Goal: Task Accomplishment & Management: Use online tool/utility

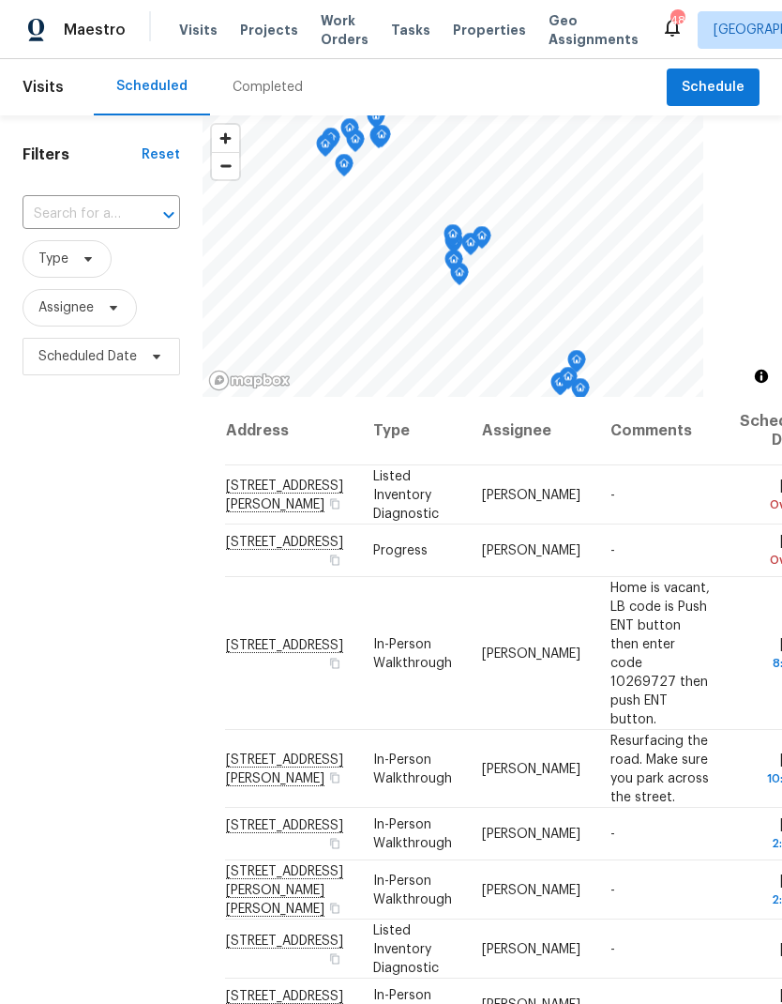
click at [258, 29] on span "Projects" at bounding box center [269, 30] width 58 height 19
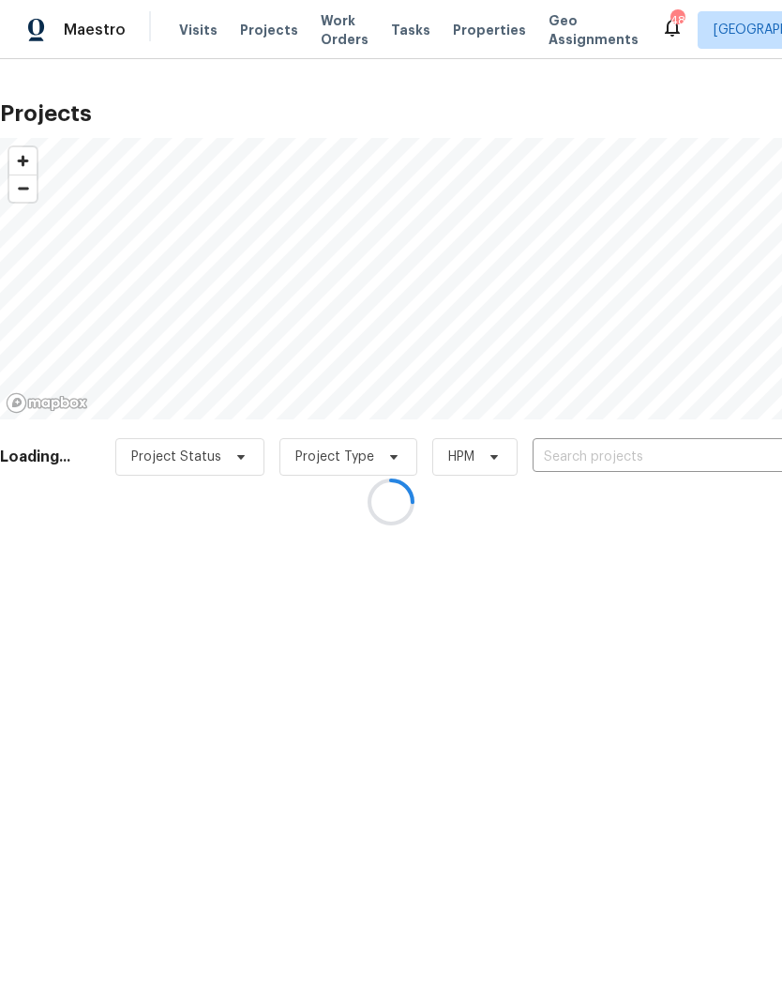
click at [615, 454] on div at bounding box center [391, 502] width 782 height 1004
click at [703, 544] on div at bounding box center [391, 502] width 782 height 1004
click at [626, 462] on div at bounding box center [391, 502] width 782 height 1004
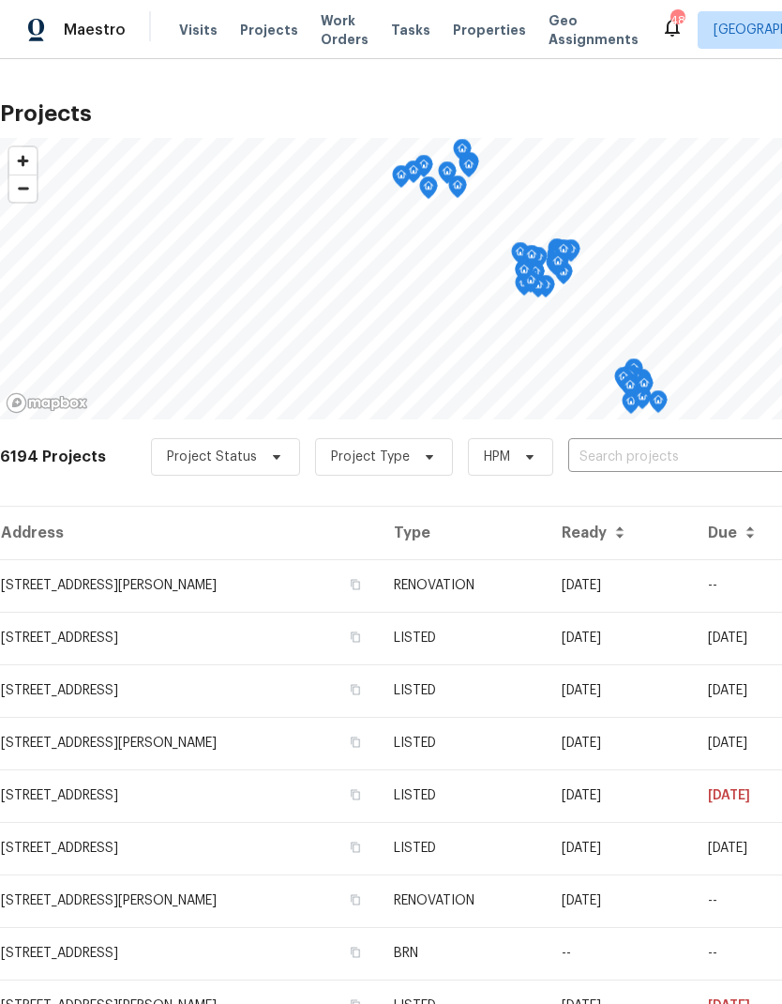
click at [636, 444] on input "text" at bounding box center [675, 457] width 215 height 29
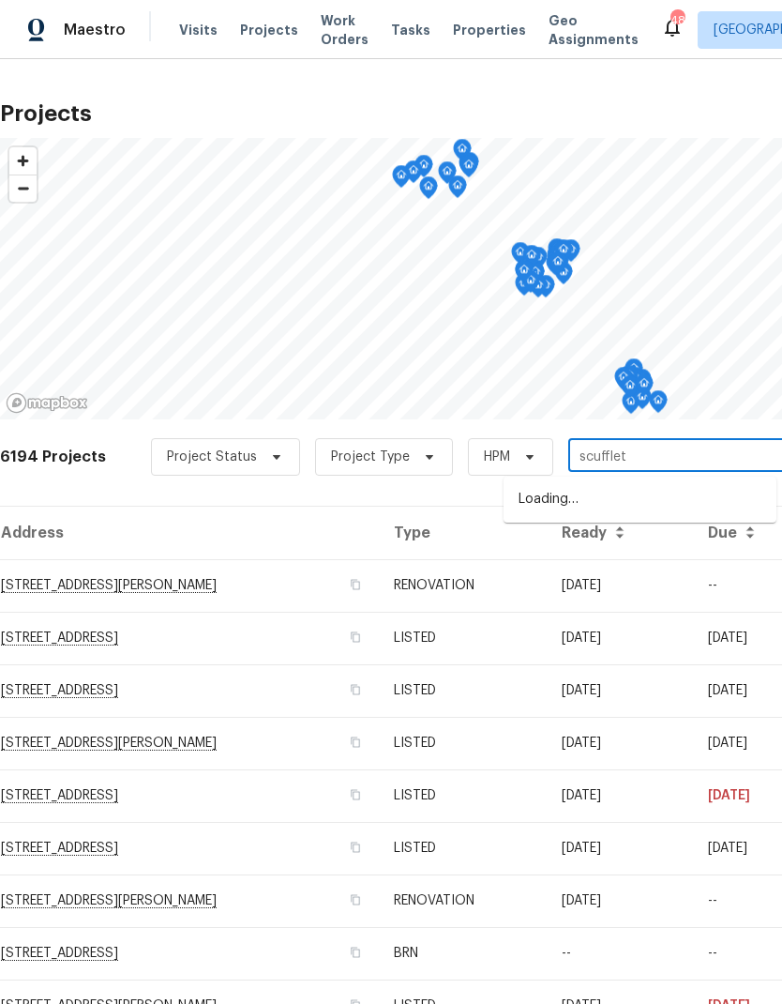
type input "scuffleto"
click at [619, 499] on li "1611 Scuffletown Rd, Fountain Inn, SC 29644" at bounding box center [640, 500] width 273 height 32
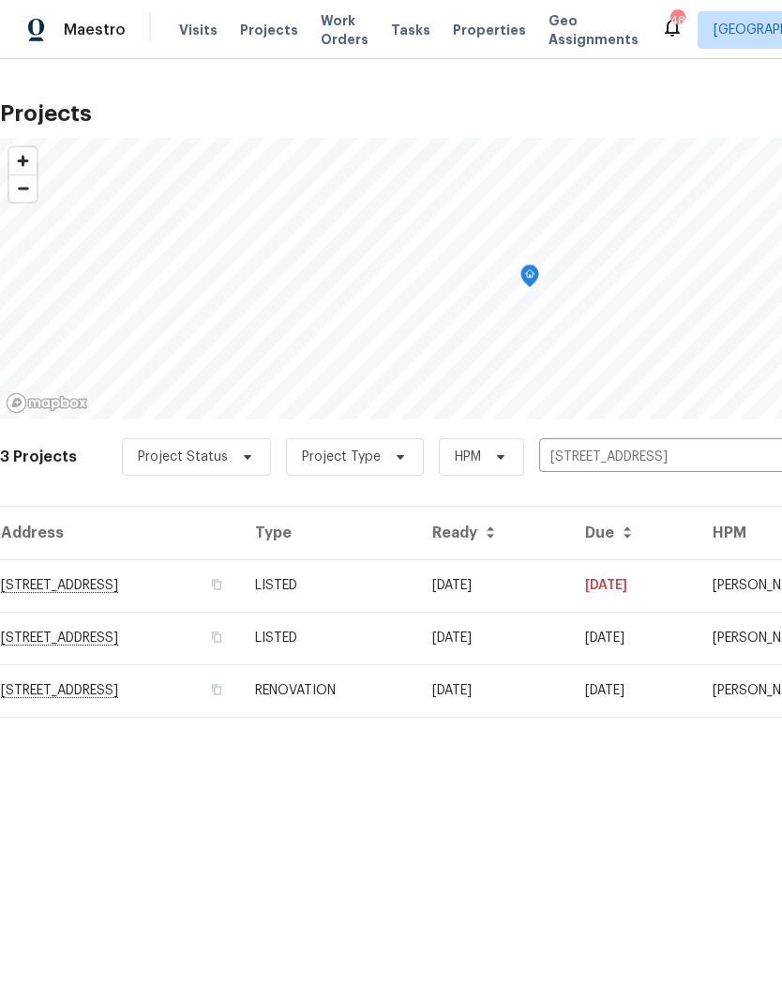
click at [71, 576] on td "1611 Scuffletown Rd, Fountain Inn, SC 29644" at bounding box center [120, 585] width 240 height 53
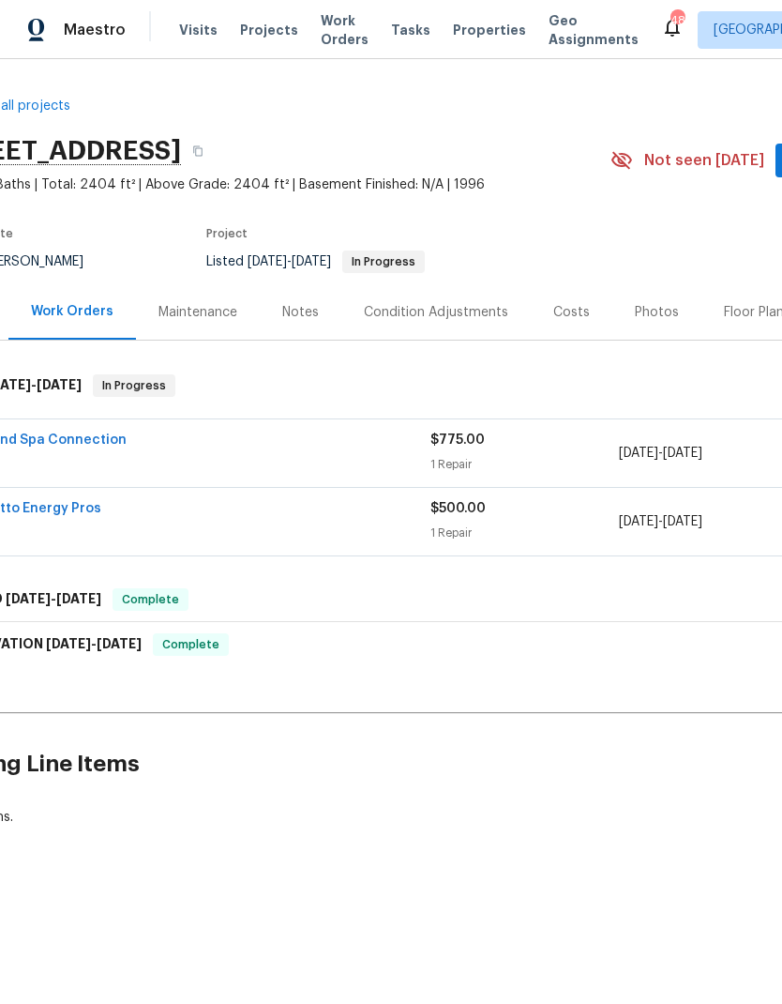
scroll to position [0, 63]
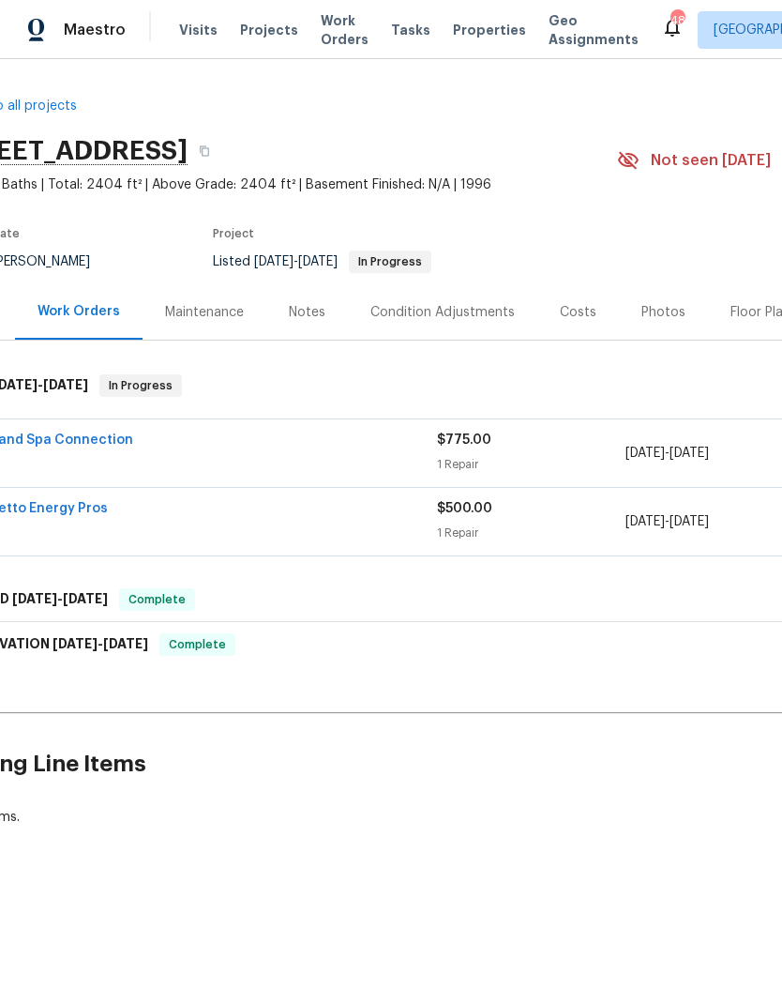
click at [58, 437] on link "Pool and Spa Connection" at bounding box center [49, 439] width 167 height 13
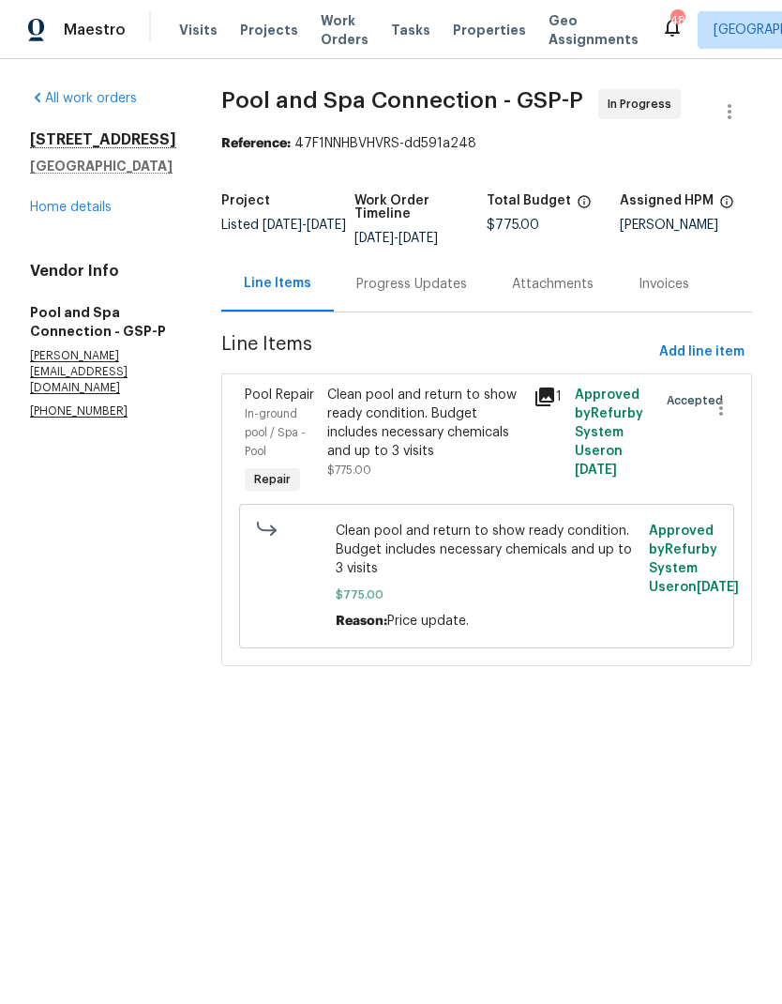
click at [429, 294] on div "Progress Updates" at bounding box center [411, 284] width 111 height 19
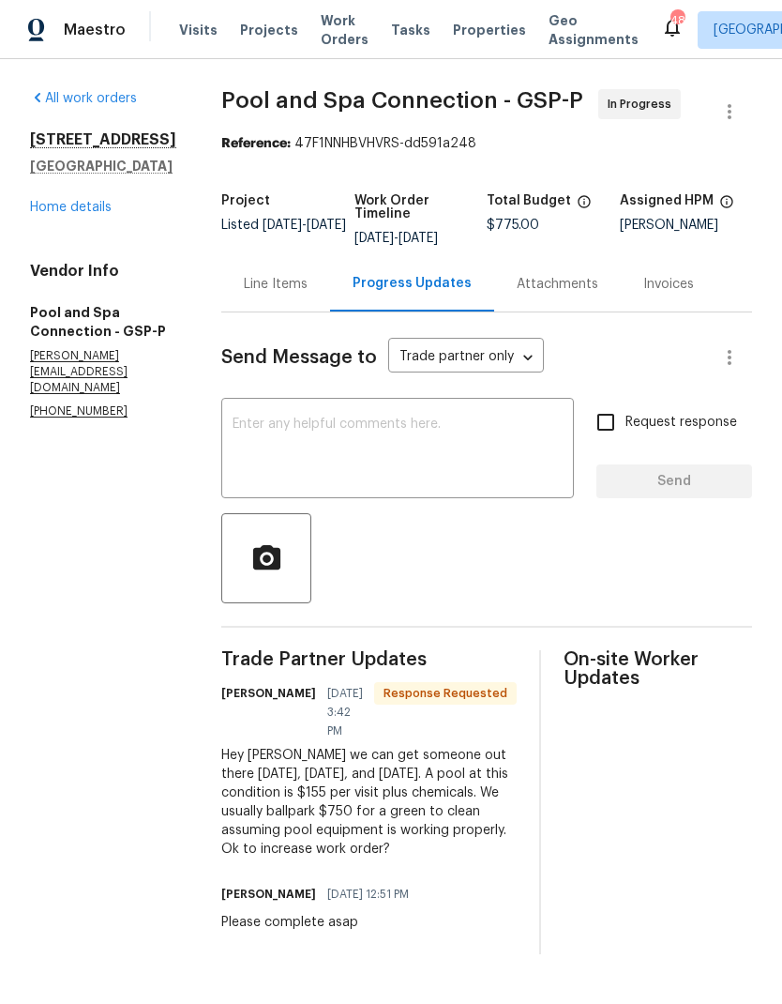
click at [463, 465] on textarea at bounding box center [398, 450] width 330 height 66
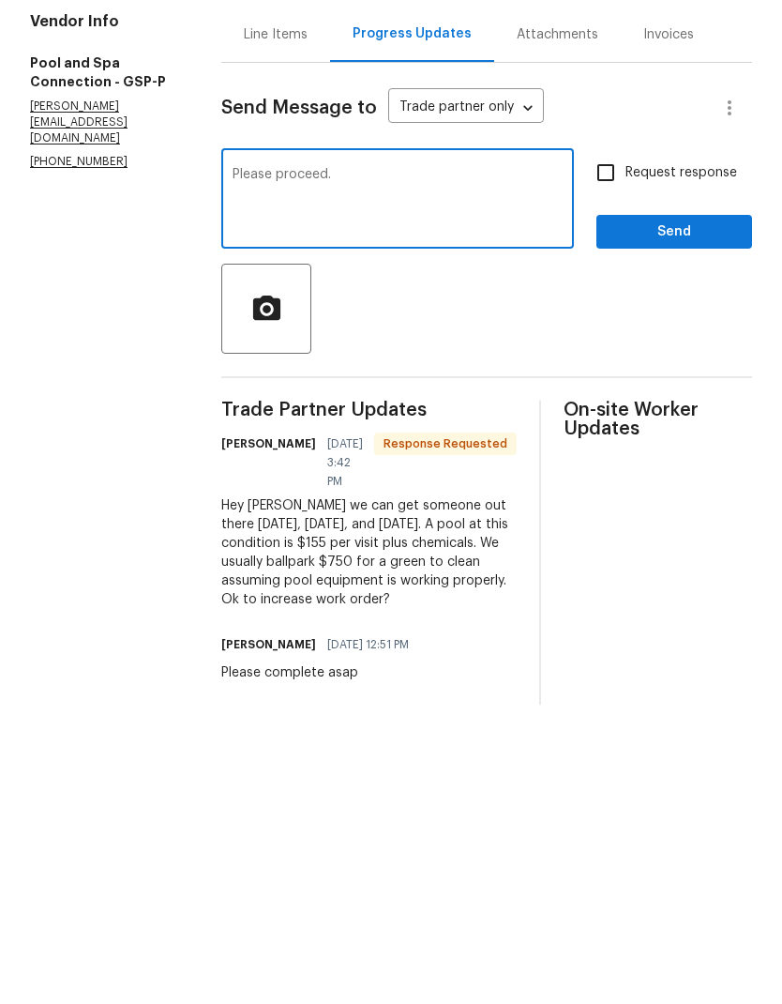
type textarea "Please proceed."
click at [687, 470] on span "Send" at bounding box center [675, 481] width 126 height 23
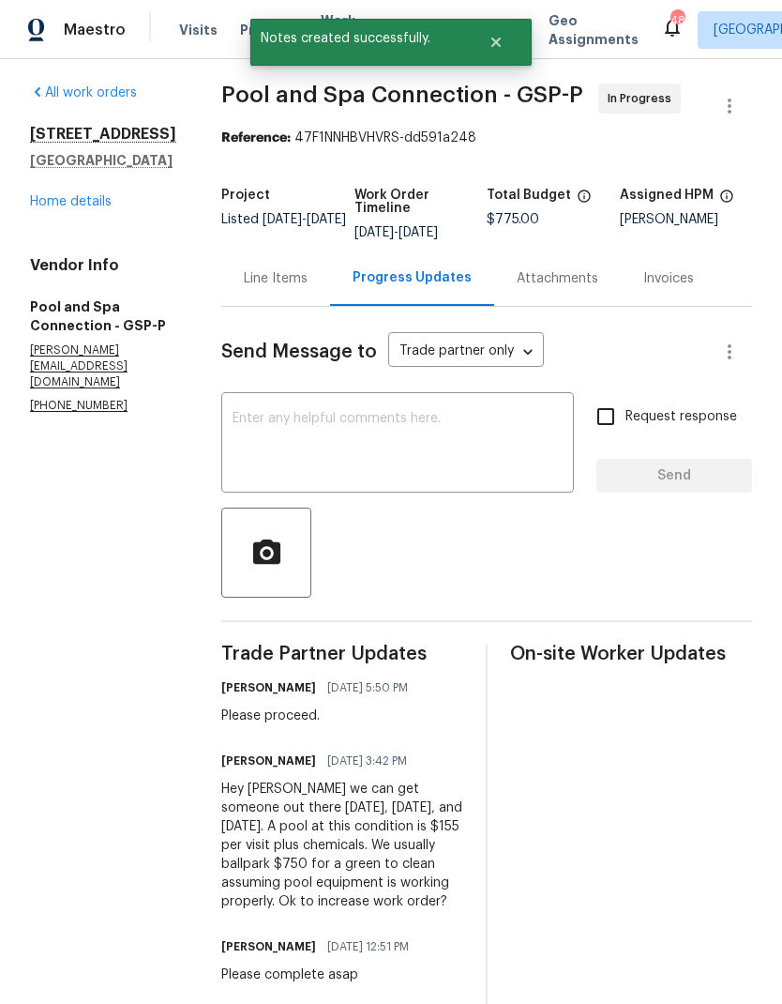
scroll to position [3, 0]
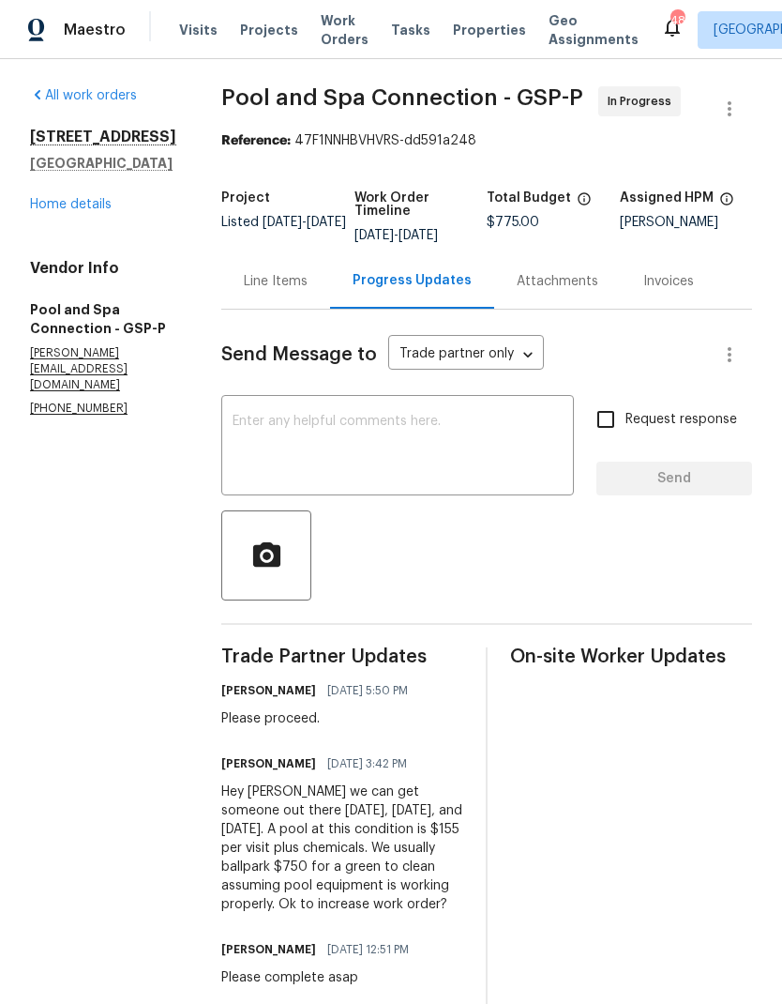
click at [308, 291] on div "Line Items" at bounding box center [276, 281] width 64 height 19
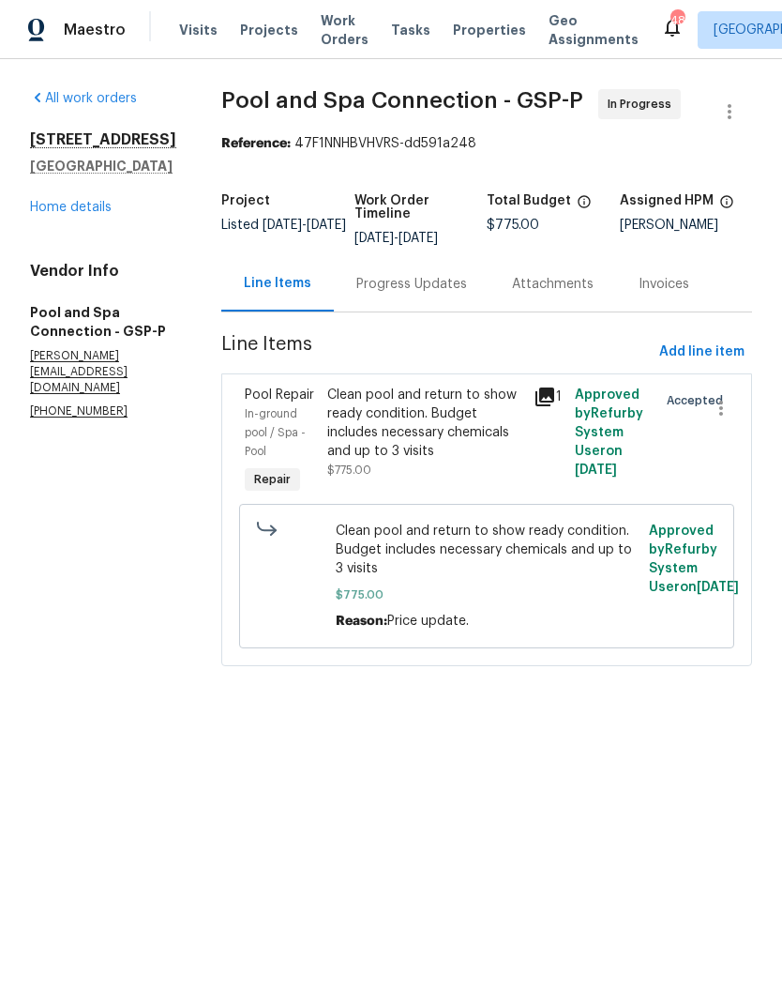
click at [461, 445] on div "Clean pool and return to show ready condition. Budget includes necessary chemic…" at bounding box center [424, 422] width 195 height 75
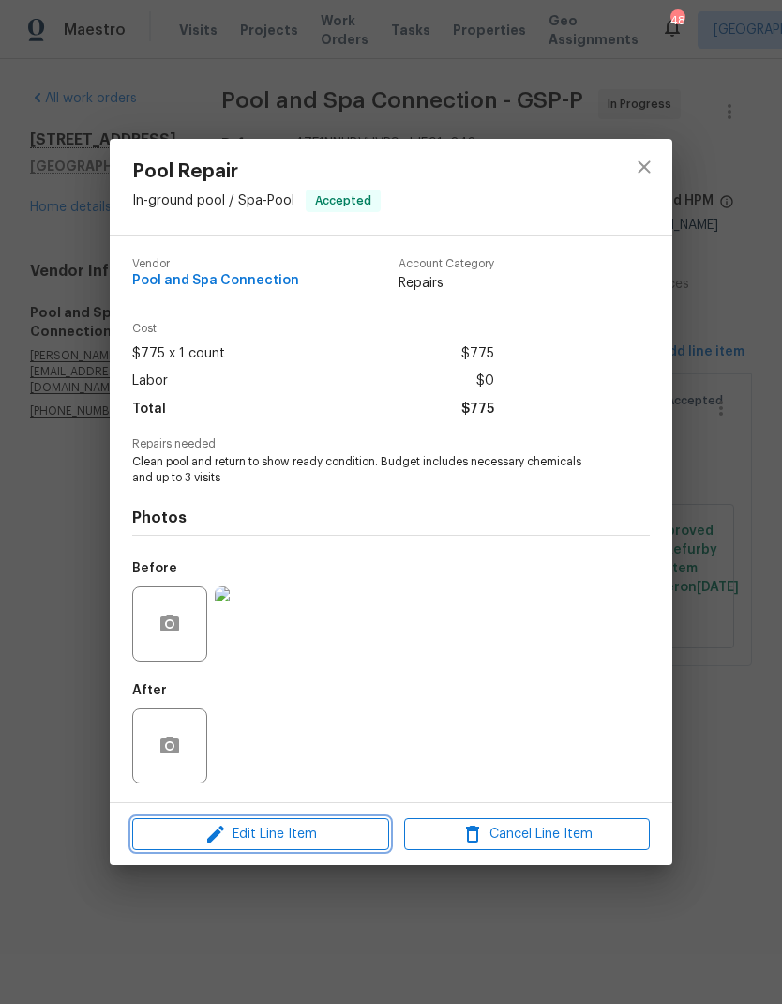
click at [355, 839] on span "Edit Line Item" at bounding box center [261, 834] width 246 height 23
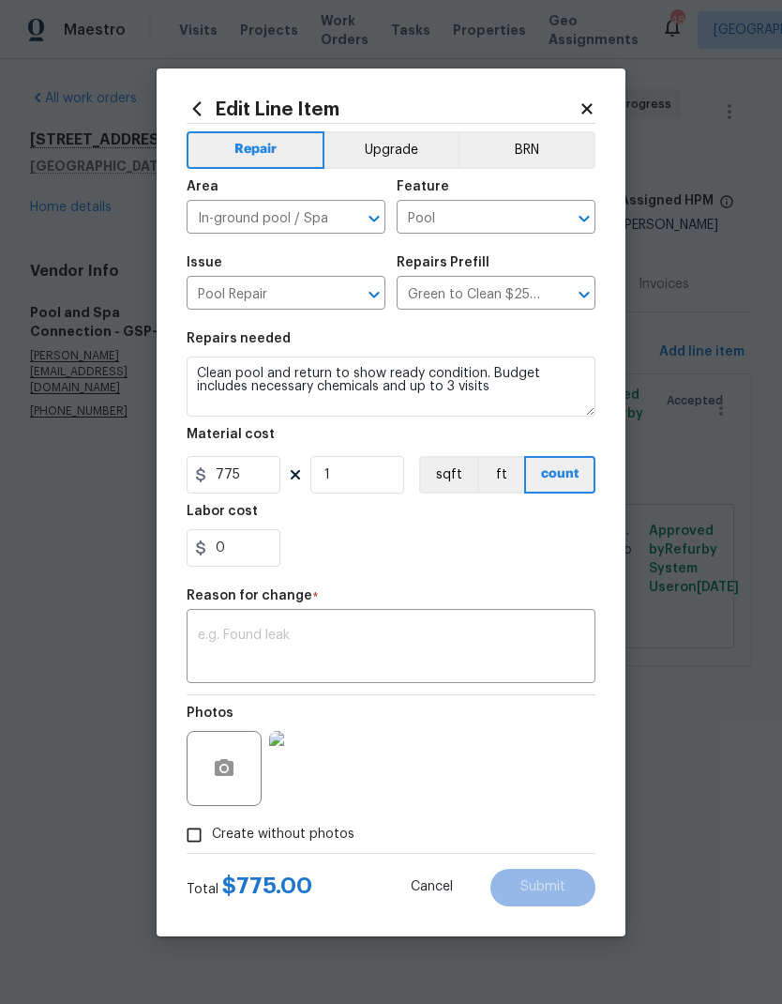
click at [582, 103] on icon at bounding box center [587, 108] width 10 height 10
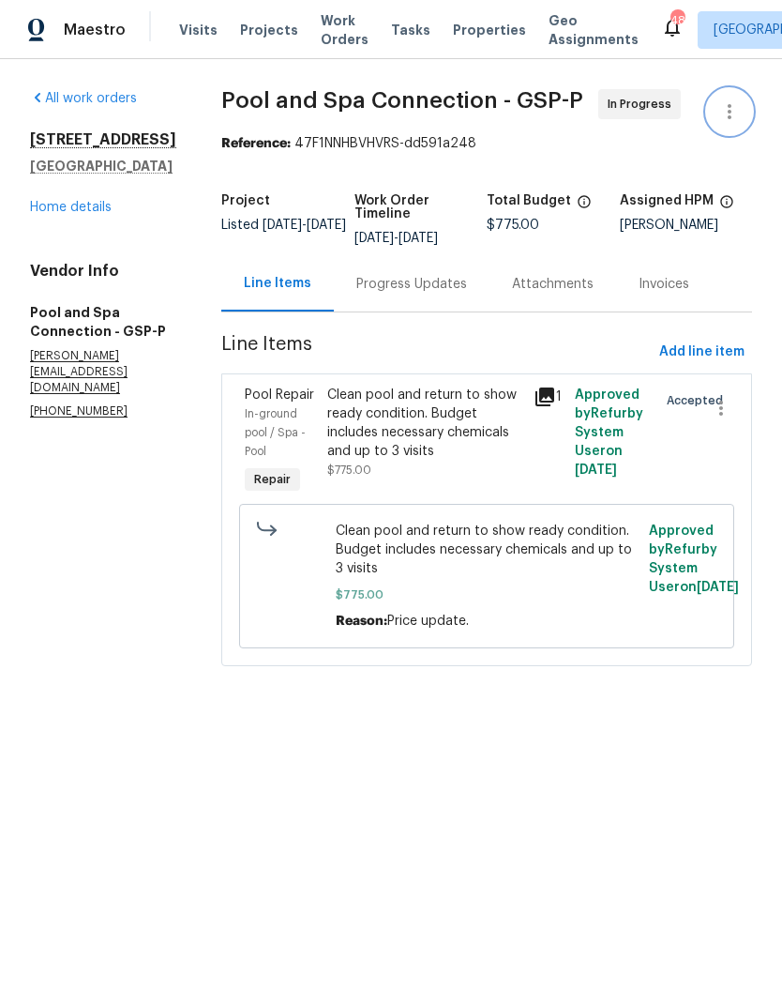
click at [727, 116] on icon "button" at bounding box center [729, 111] width 23 height 23
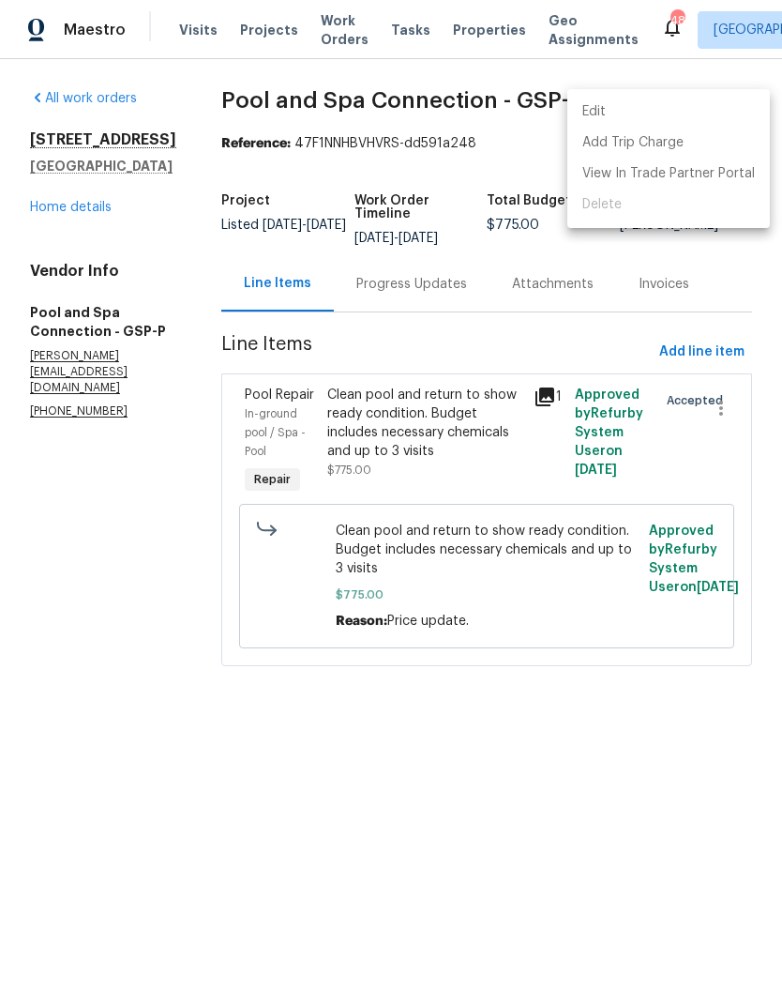
click at [658, 114] on li "Edit" at bounding box center [668, 112] width 203 height 31
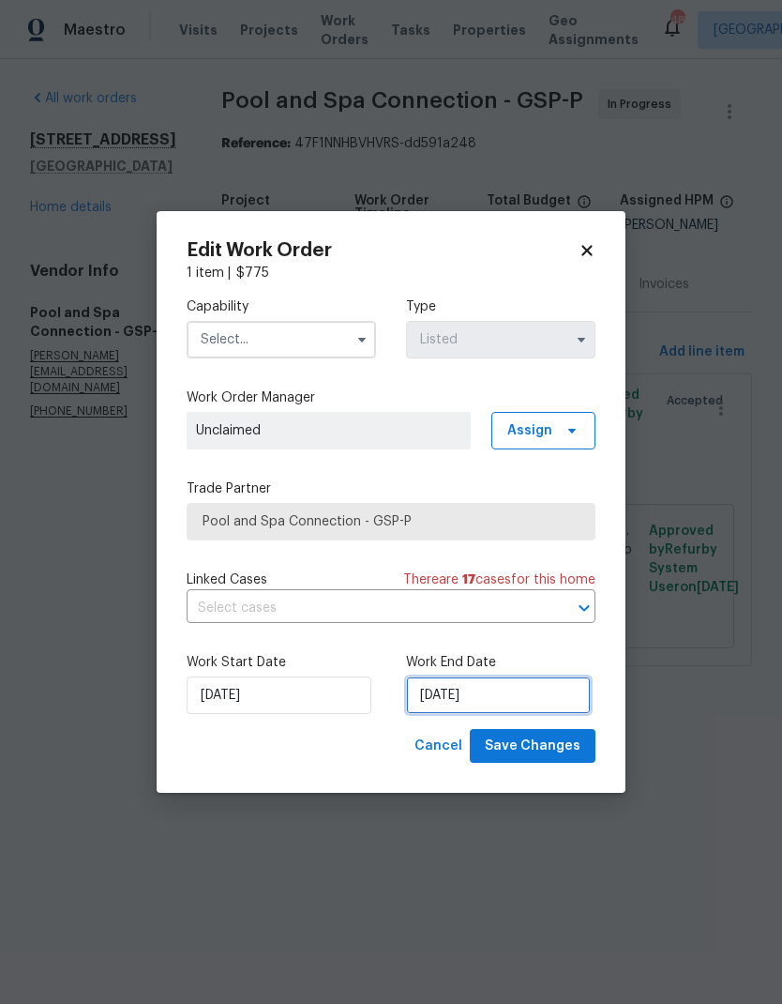
click at [478, 703] on input "6/30/2025" at bounding box center [498, 695] width 185 height 38
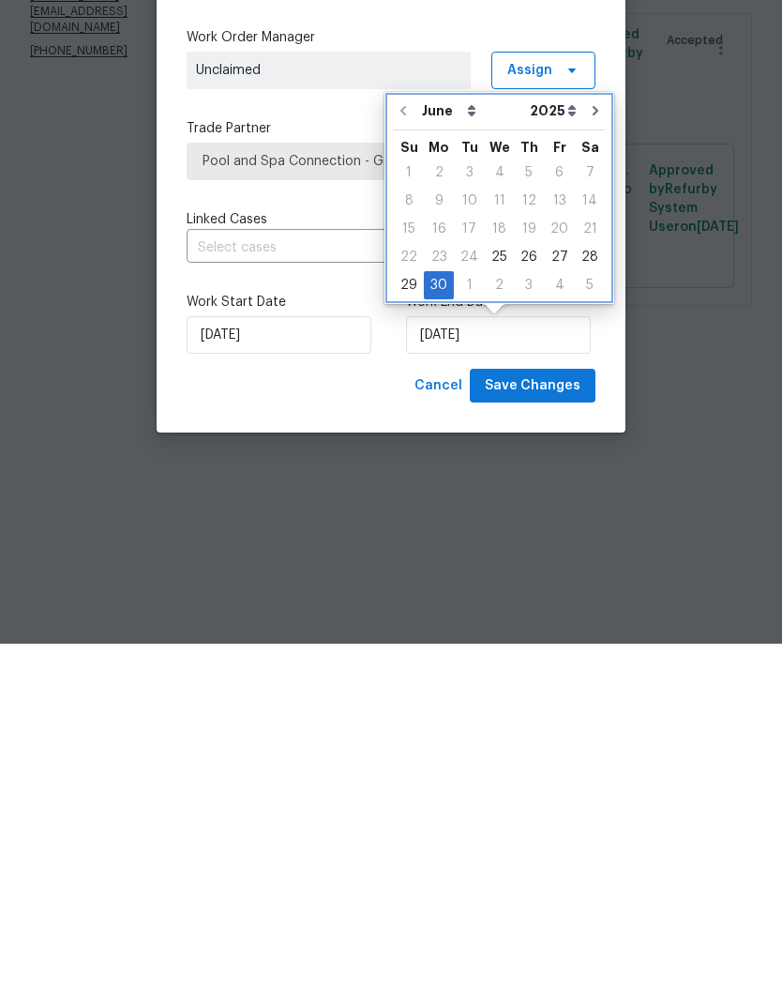
click at [582, 452] on button "Go to next month" at bounding box center [596, 471] width 28 height 38
type input "7/30/2025"
select select "6"
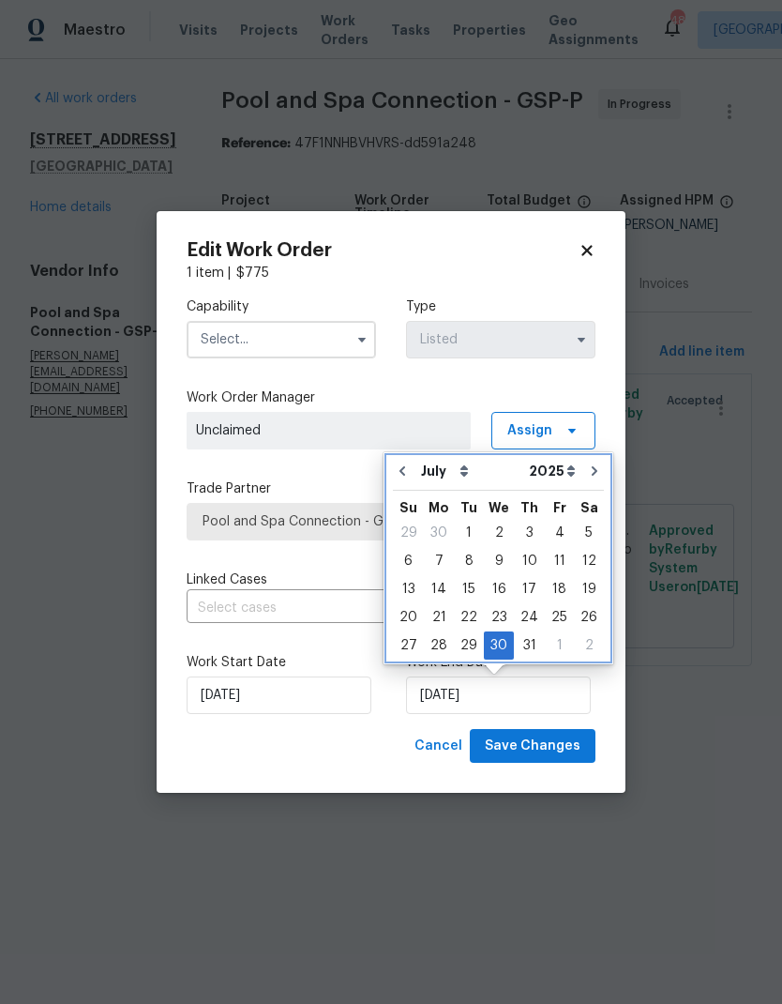
click at [594, 470] on button "Go to next month" at bounding box center [595, 471] width 28 height 38
type input "8/30/2025"
select select "7"
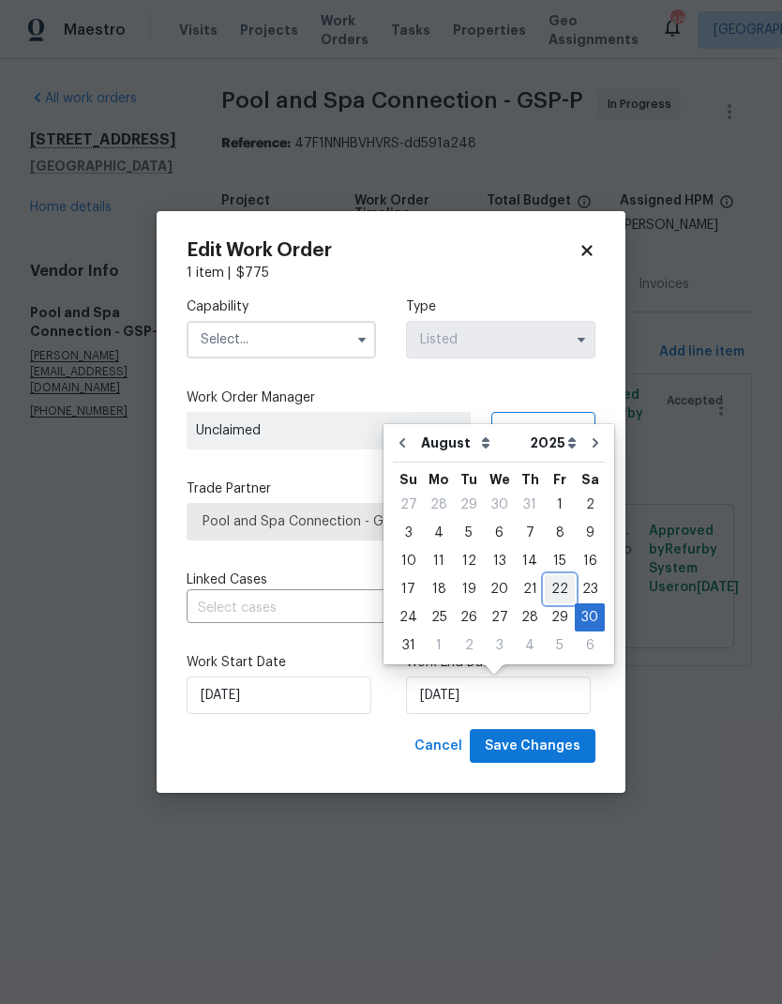
click at [551, 587] on div "22" at bounding box center [560, 589] width 30 height 26
type input "8/22/2025"
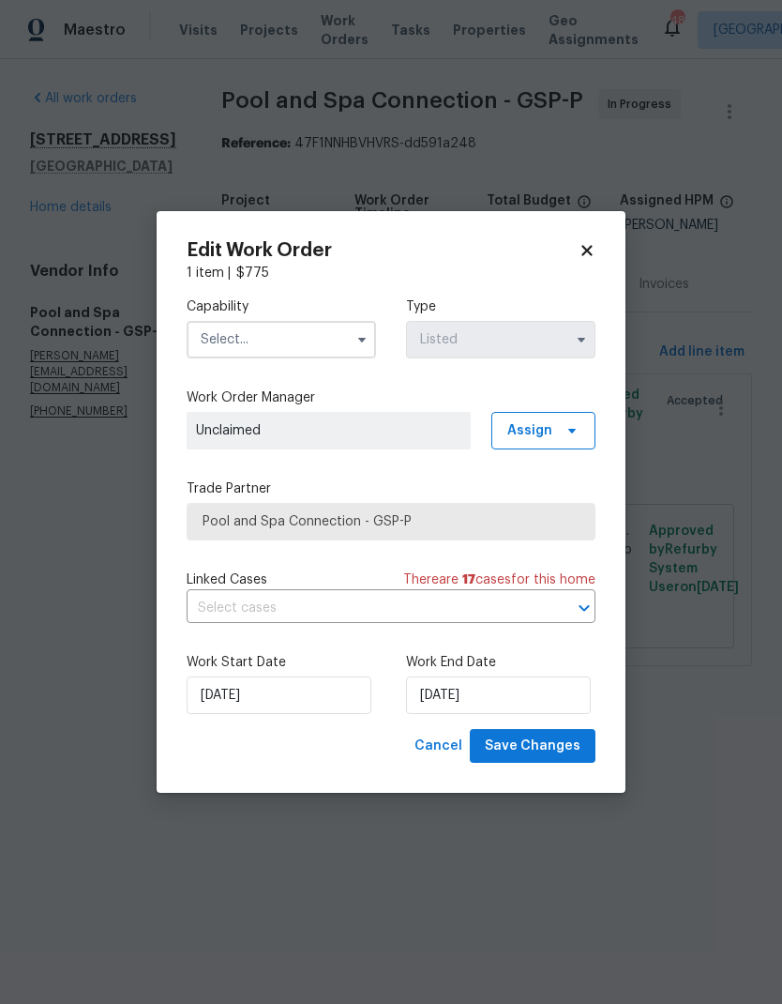
click at [345, 334] on input "text" at bounding box center [281, 340] width 189 height 38
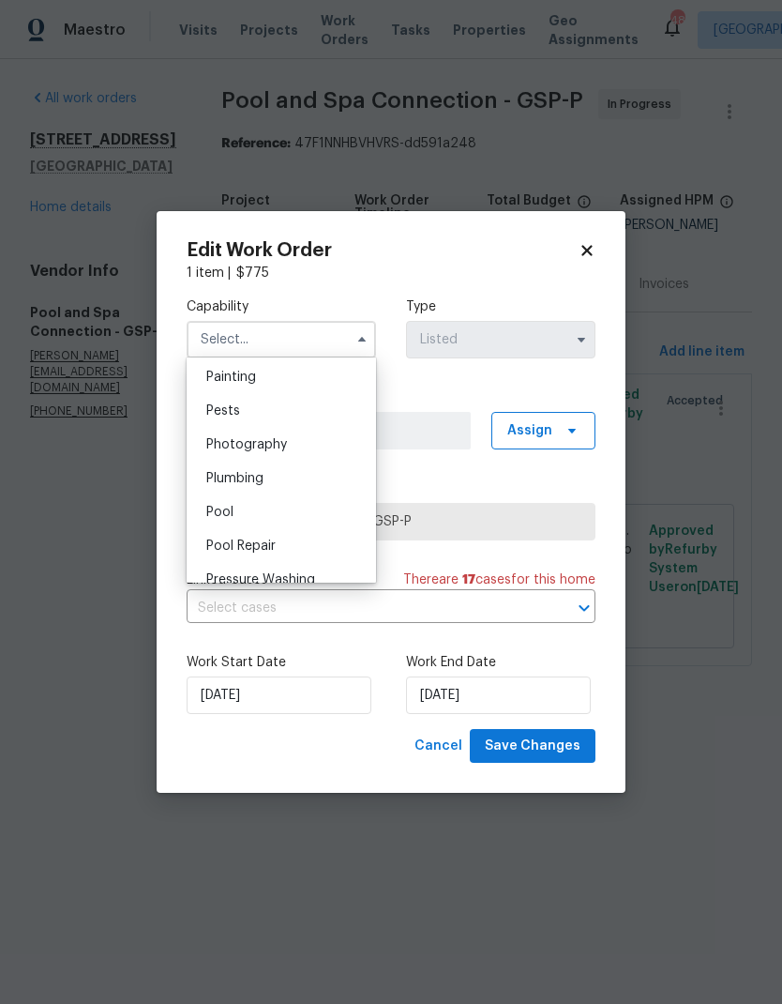
scroll to position [1583, 0]
click at [232, 506] on span "Pool" at bounding box center [219, 506] width 27 height 13
type input "Pool"
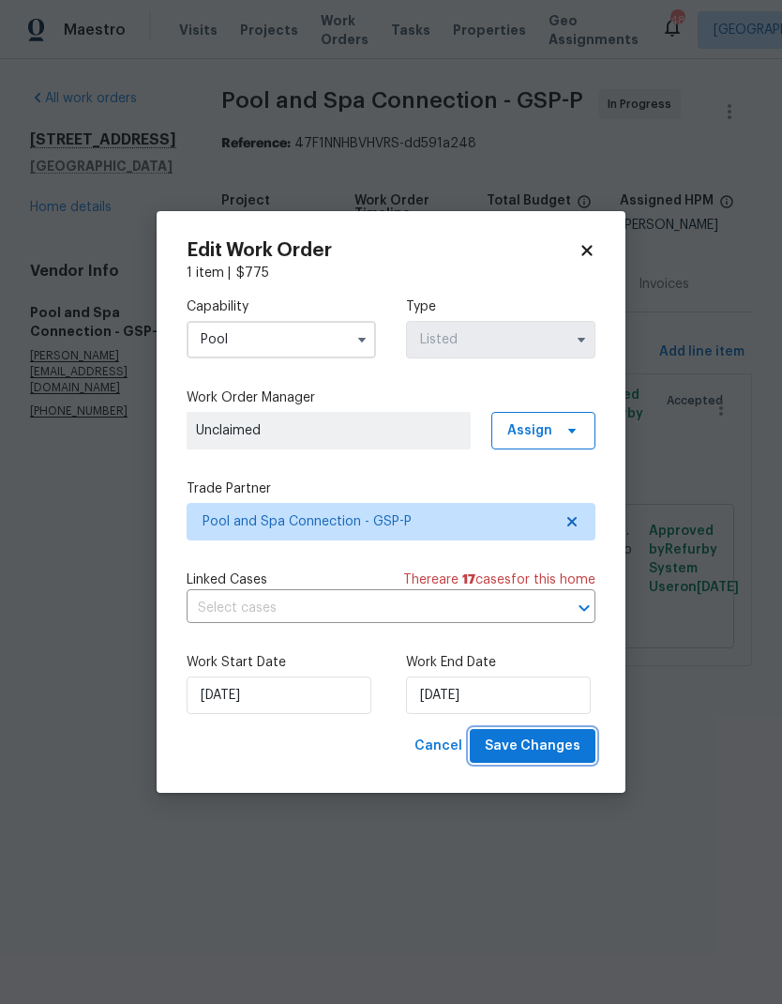
click at [558, 752] on span "Save Changes" at bounding box center [533, 745] width 96 height 23
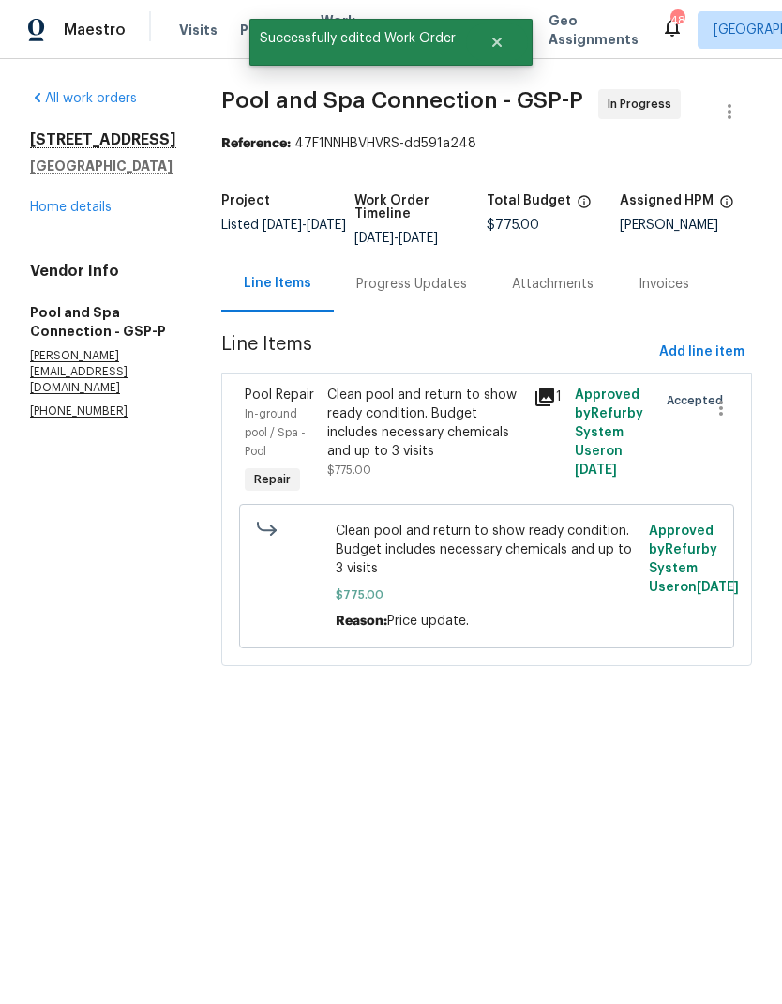
click at [462, 294] on div "Progress Updates" at bounding box center [411, 284] width 111 height 19
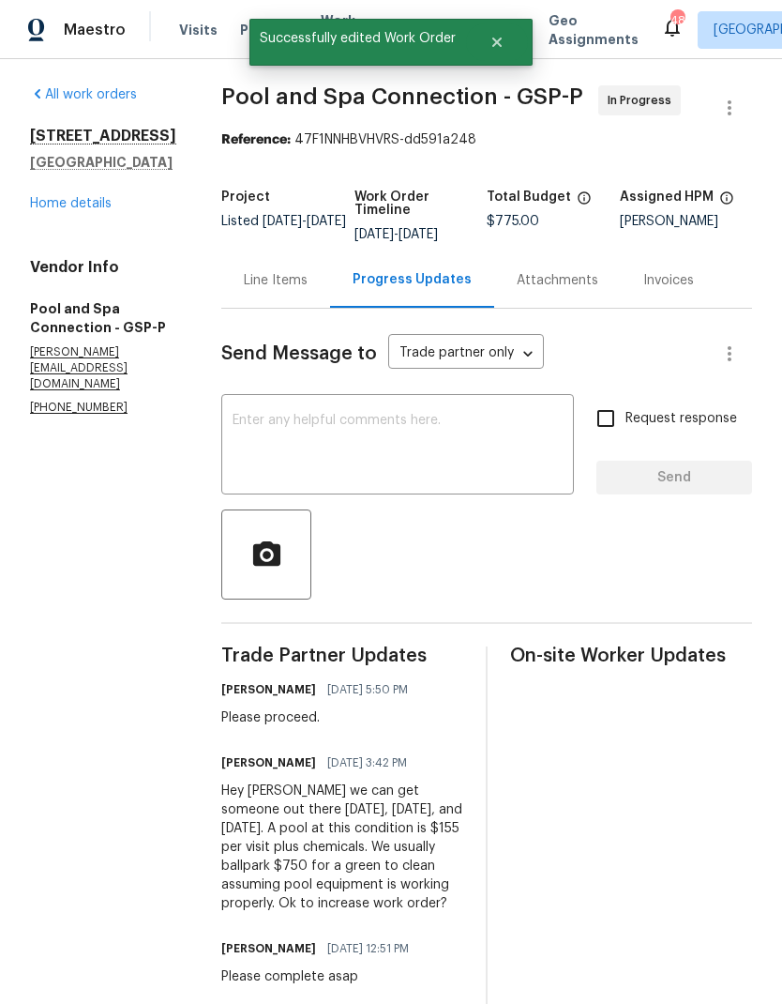
scroll to position [3, 0]
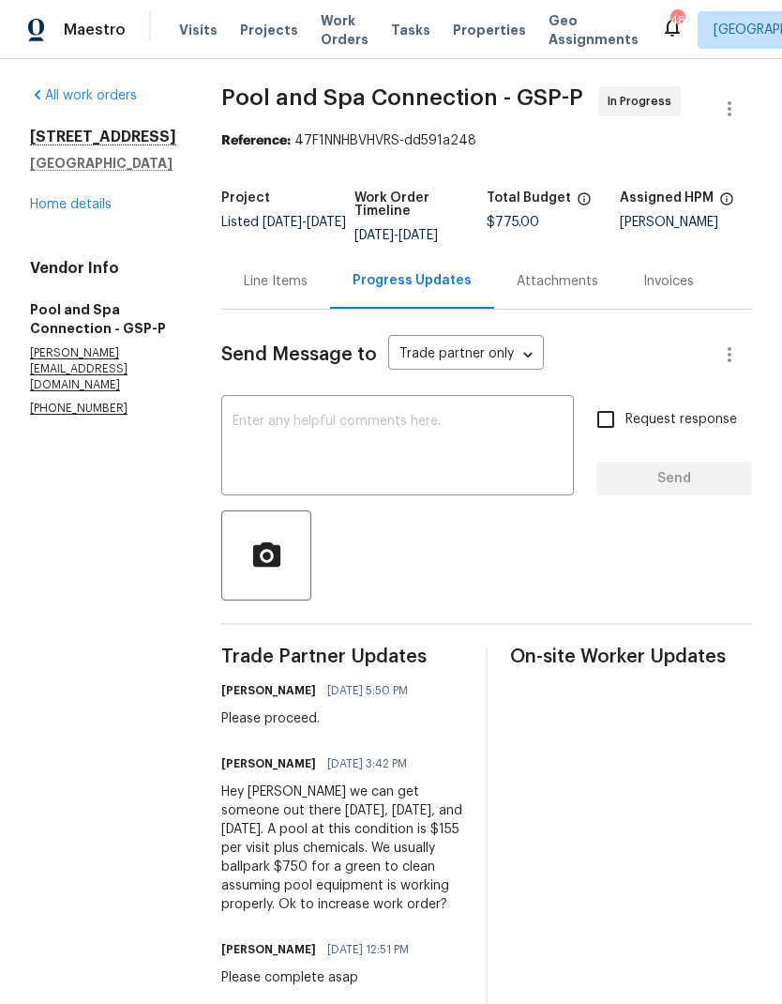
click at [308, 291] on div "Line Items" at bounding box center [276, 281] width 64 height 19
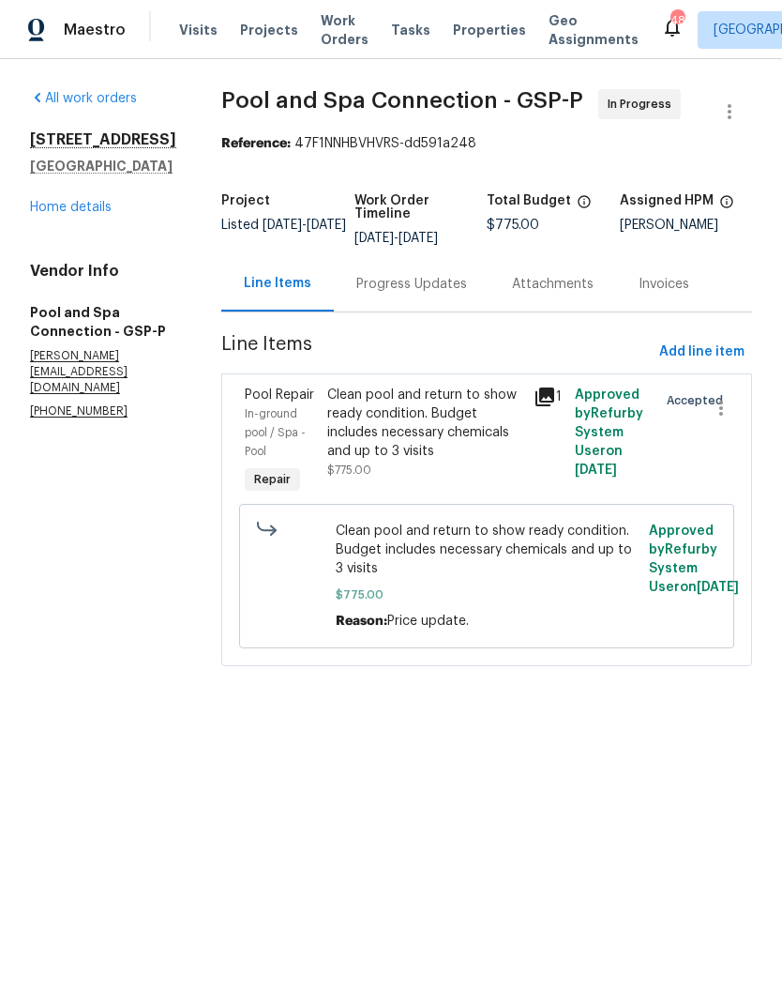
click at [434, 460] on div "Clean pool and return to show ready condition. Budget includes necessary chemic…" at bounding box center [424, 422] width 195 height 75
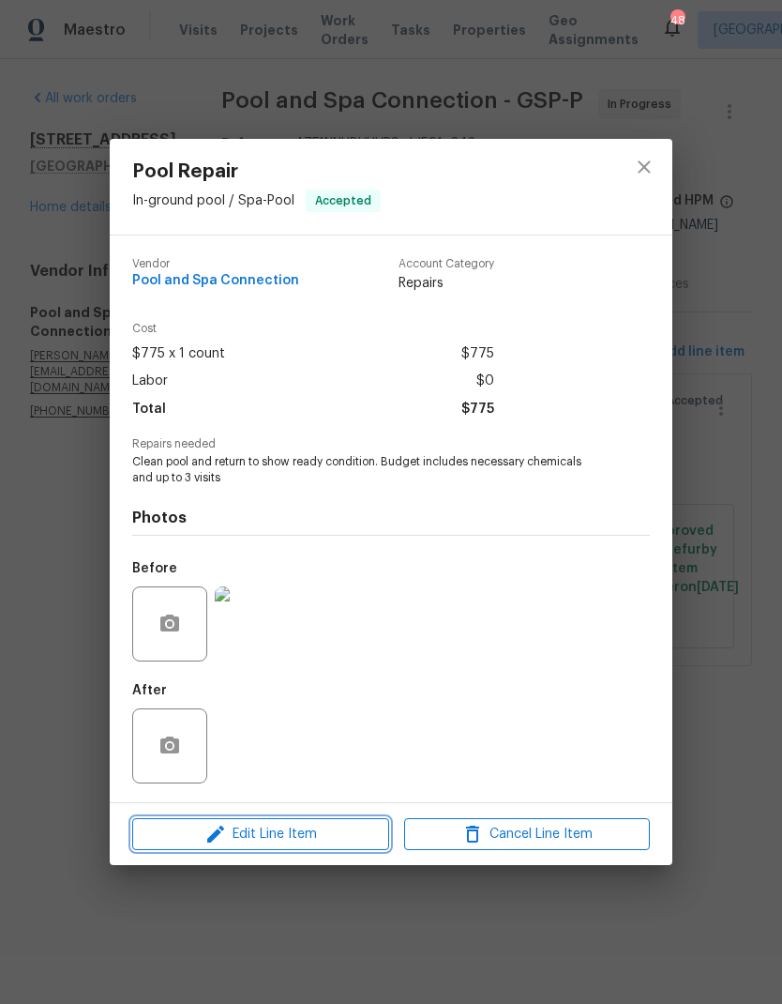
click at [348, 839] on span "Edit Line Item" at bounding box center [261, 834] width 246 height 23
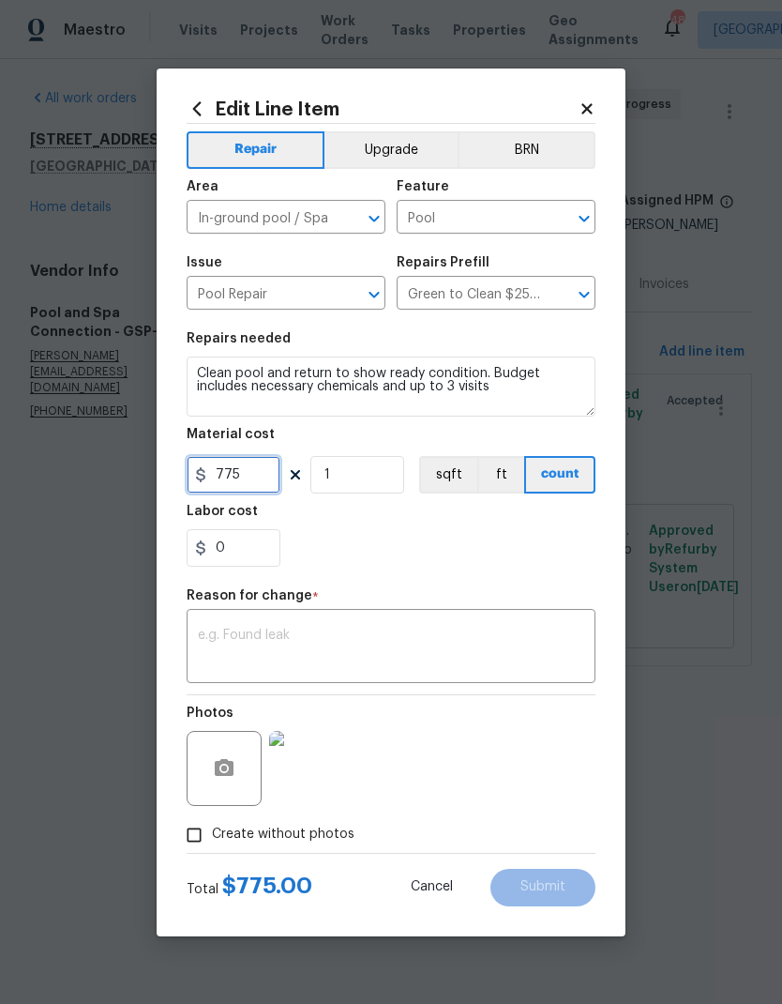
click at [244, 476] on input "775" at bounding box center [234, 475] width 94 height 38
type input "750"
click at [210, 552] on input "0" at bounding box center [234, 548] width 94 height 38
click at [209, 552] on input "0" at bounding box center [234, 548] width 94 height 38
click at [223, 540] on input "0" at bounding box center [234, 548] width 94 height 38
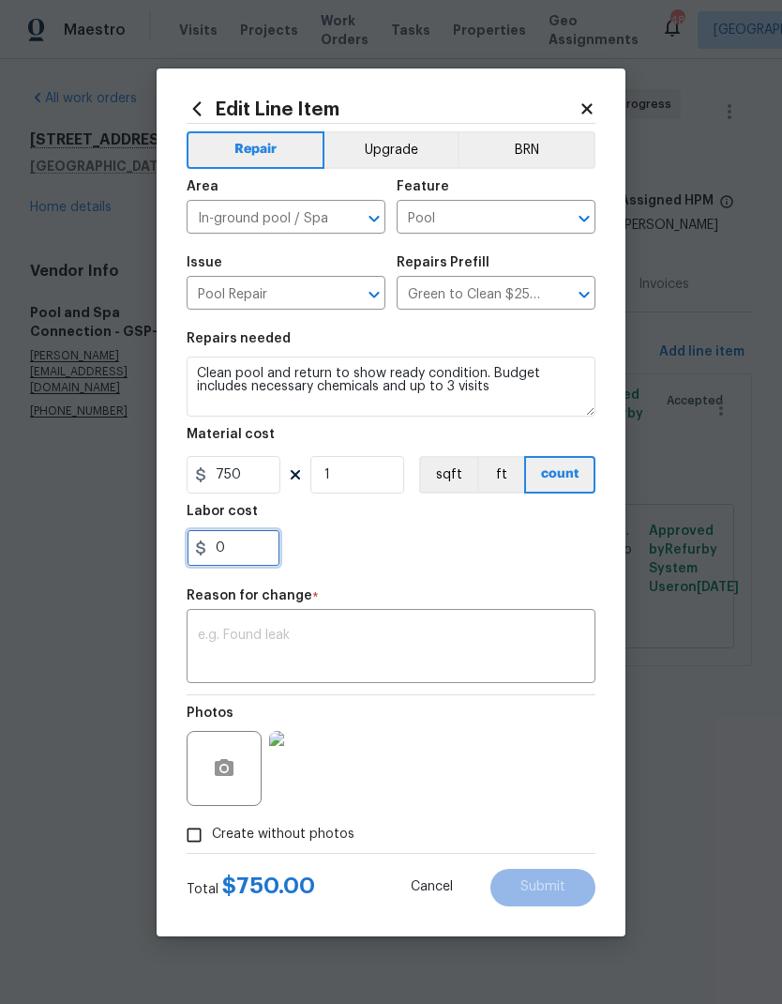
click at [222, 540] on input "0" at bounding box center [234, 548] width 94 height 38
type input "465"
click at [449, 557] on div "465" at bounding box center [391, 548] width 409 height 38
click at [382, 637] on textarea at bounding box center [391, 647] width 386 height 39
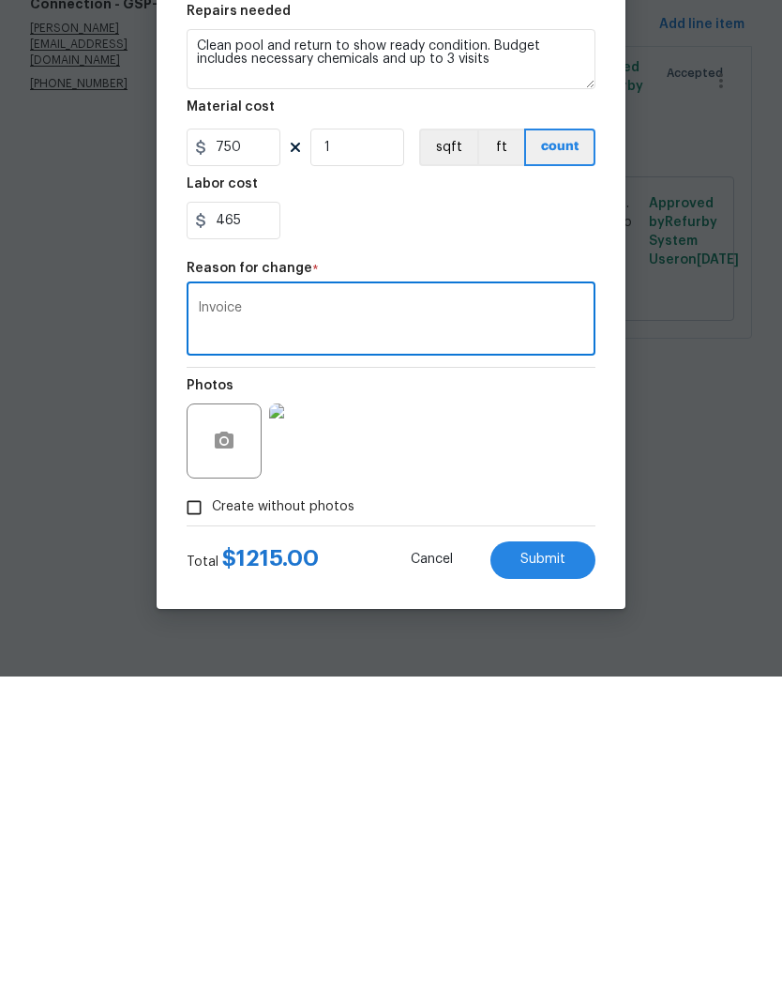
type textarea "Invoice"
click at [533, 869] on button "Submit" at bounding box center [543, 888] width 105 height 38
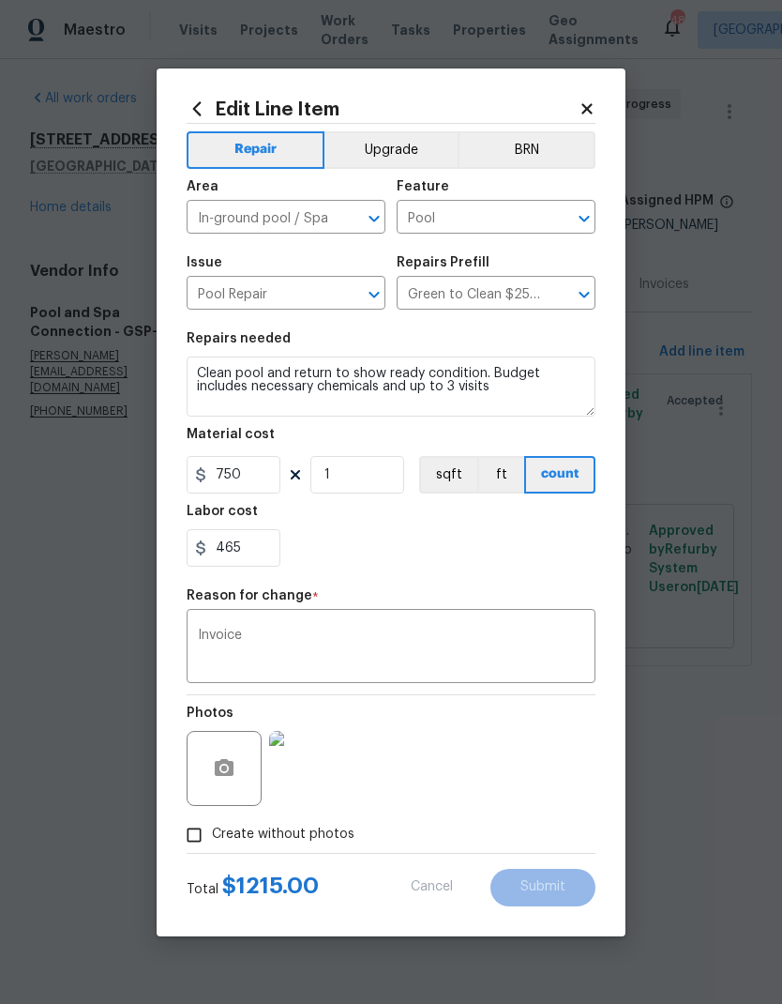
type input "775"
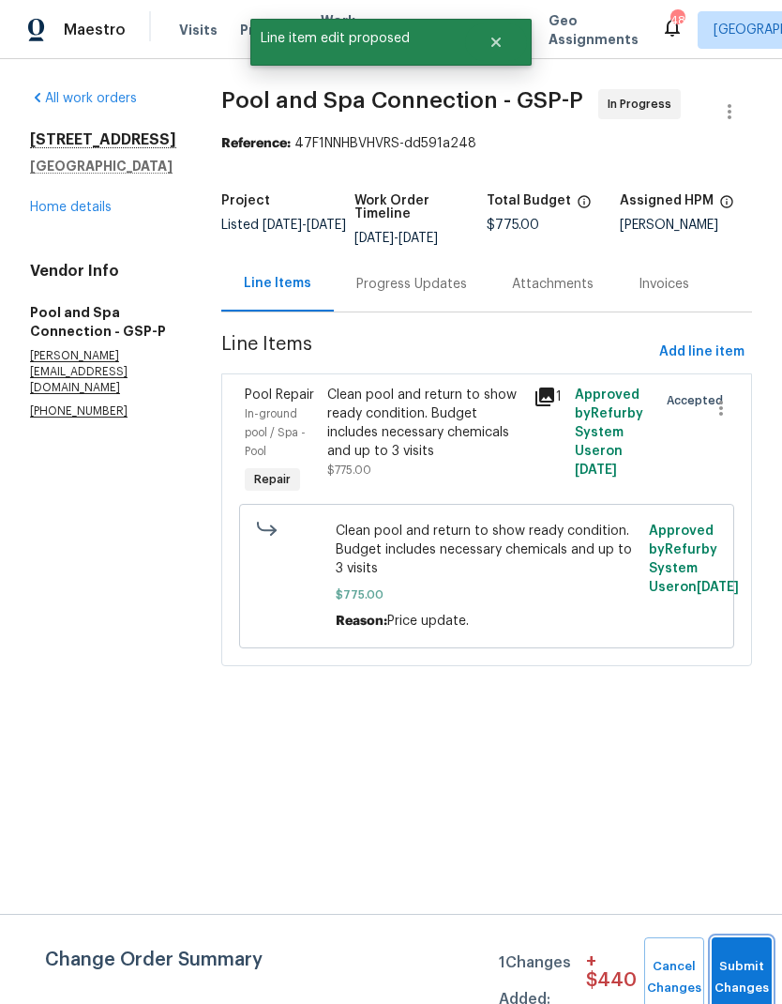
click at [731, 952] on button "Submit Changes" at bounding box center [742, 977] width 60 height 81
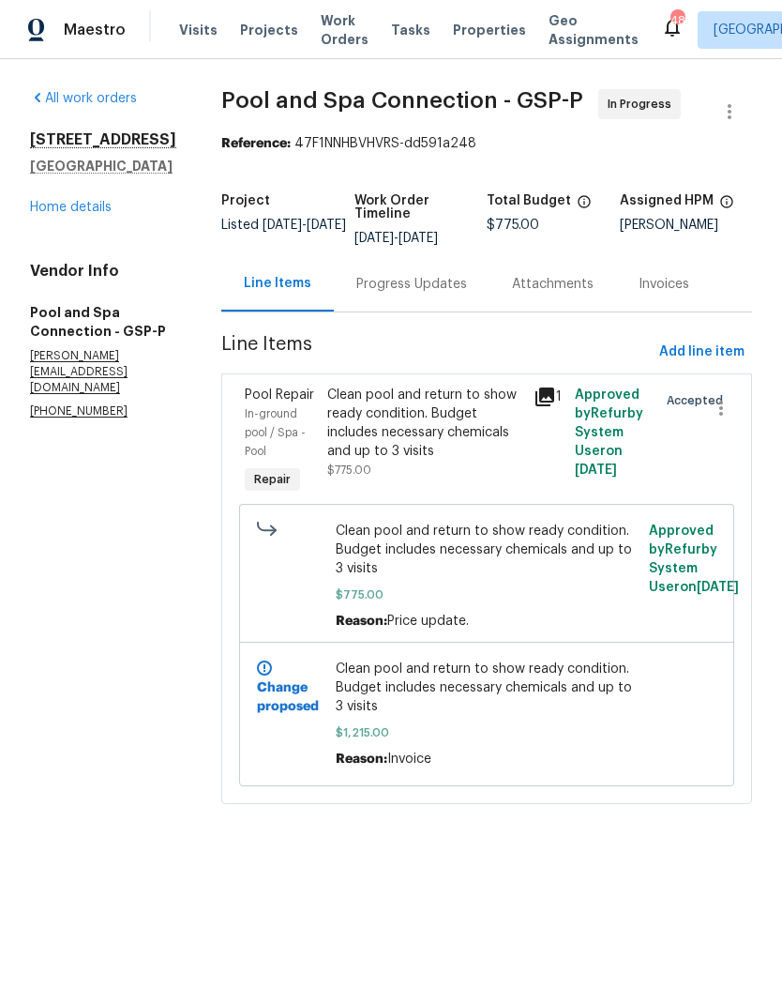
click at [467, 294] on div "Progress Updates" at bounding box center [411, 284] width 111 height 19
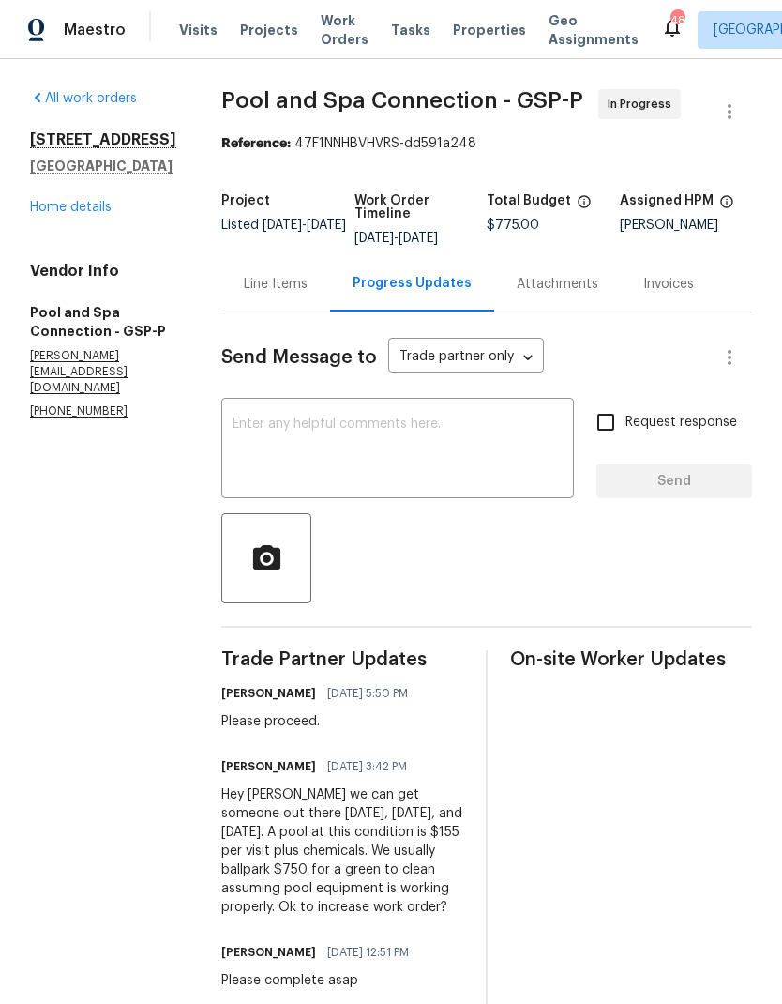
click at [422, 454] on textarea at bounding box center [398, 450] width 330 height 66
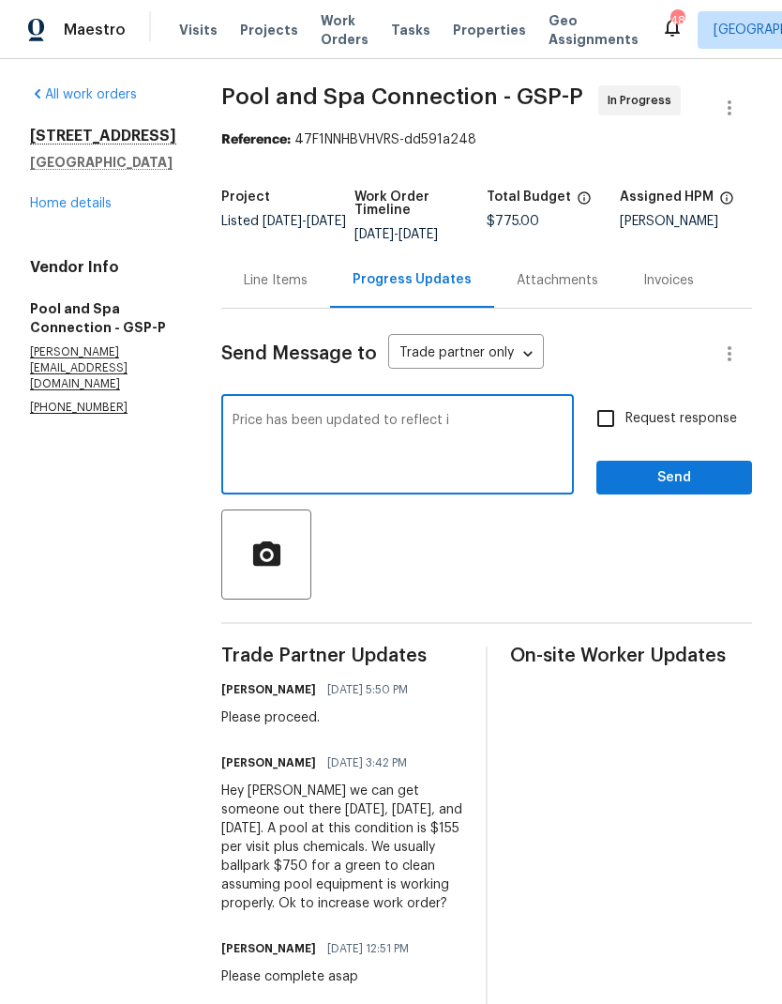
scroll to position [3, 0]
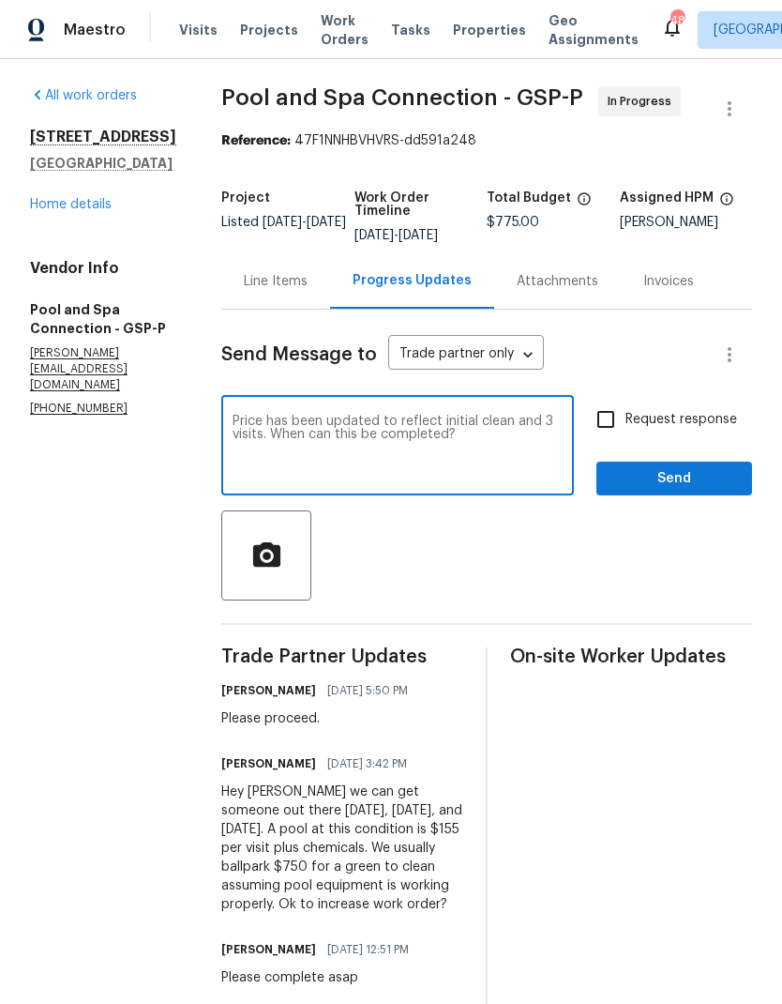
type textarea "Price has been updated to reflect initial clean and 3 visits. When can this be …"
click at [608, 429] on input "Request response" at bounding box center [605, 419] width 39 height 39
checkbox input "true"
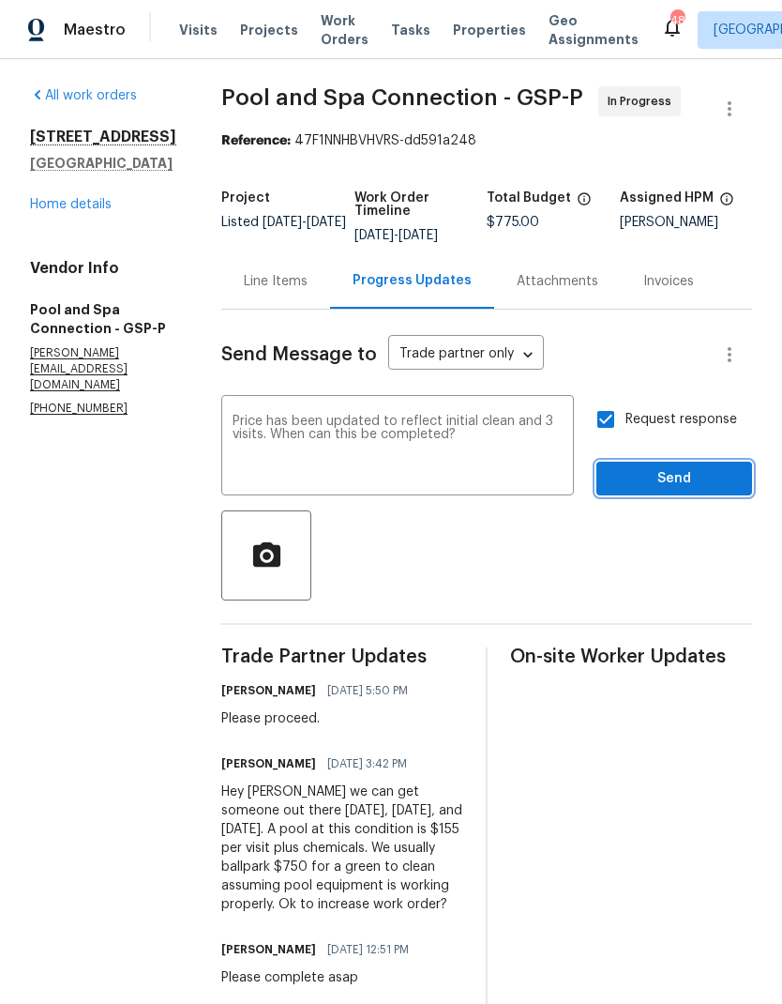
click at [667, 491] on span "Send" at bounding box center [675, 478] width 126 height 23
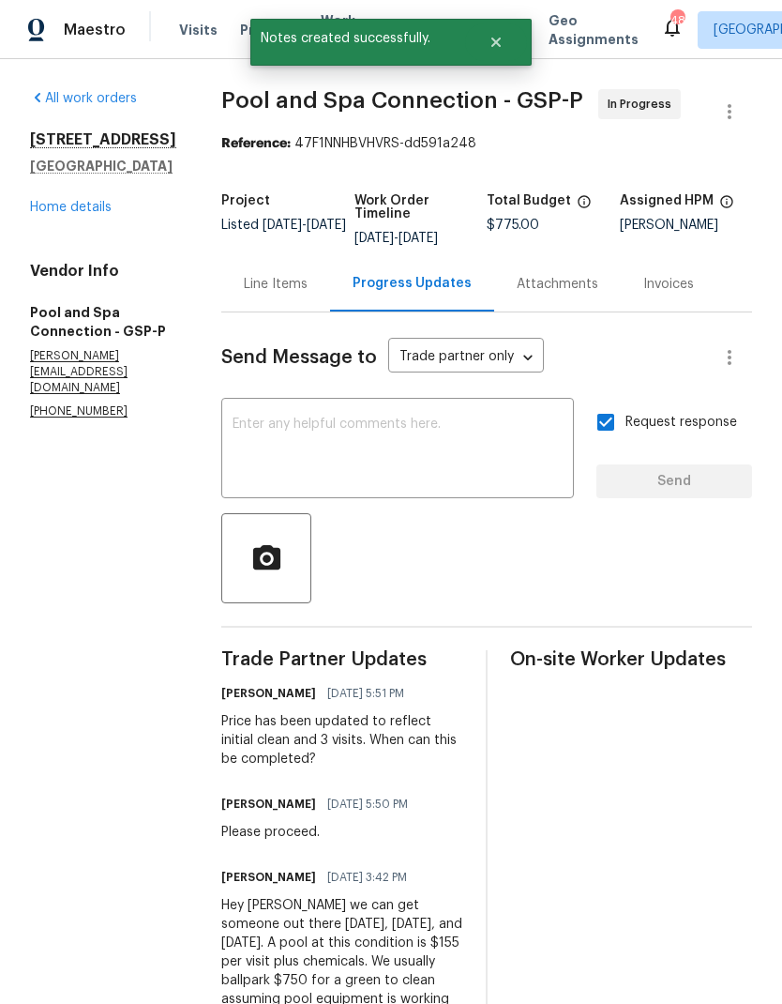
click at [333, 986] on div "Hey William we can get someone out there Thursday, Friday, and Monday. A pool a…" at bounding box center [342, 961] width 242 height 131
